Goal: Task Accomplishment & Management: Complete application form

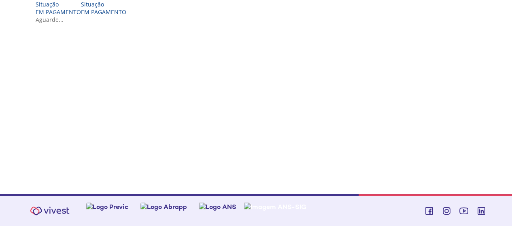
scroll to position [243, 0]
click at [81, 8] on div "Situação" at bounding box center [58, 4] width 45 height 8
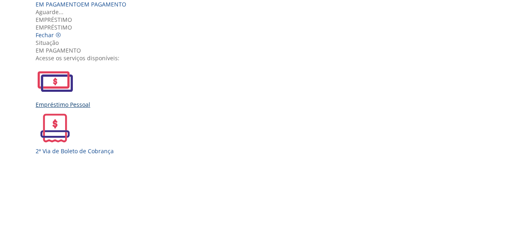
click at [75, 101] on img "Vivest" at bounding box center [55, 81] width 39 height 39
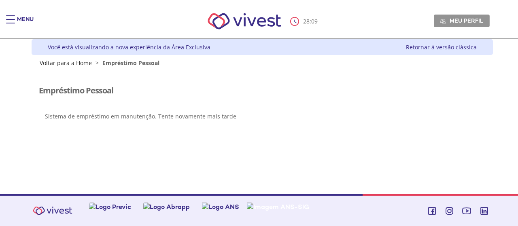
click at [14, 15] on nav "28 : 09 Meu perfil Alterar Senha Sair" at bounding box center [259, 21] width 518 height 35
click at [13, 21] on div "Main header" at bounding box center [10, 23] width 9 height 16
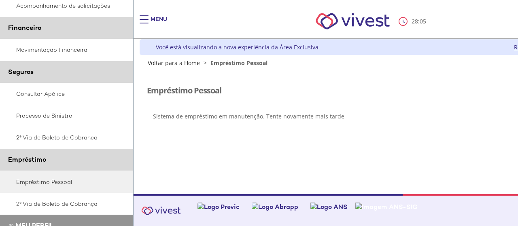
scroll to position [202, 0]
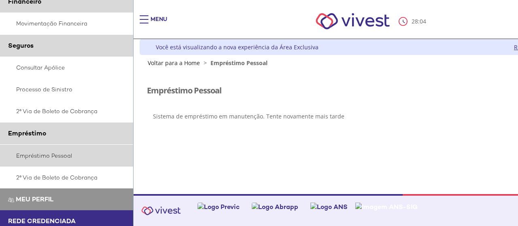
click at [63, 160] on link "Empréstimo Pessoal" at bounding box center [67, 156] width 134 height 22
